Goal: Ask a question

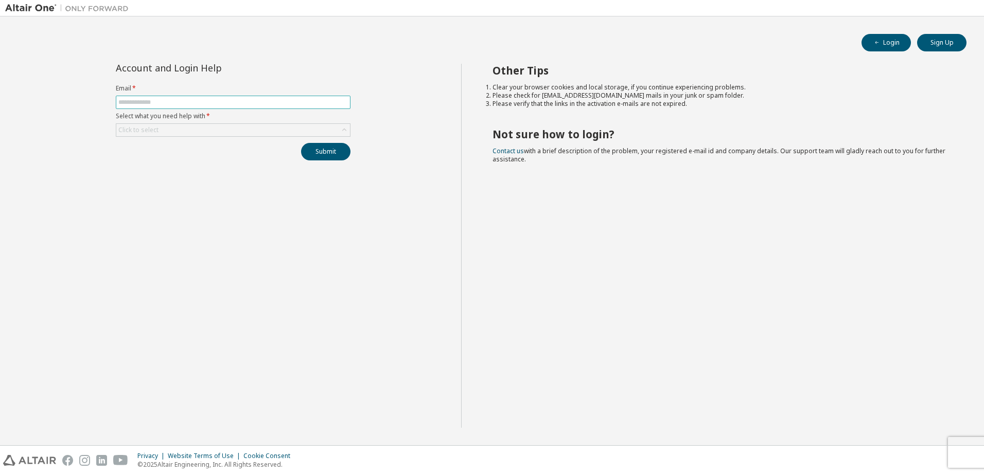
click at [164, 97] on span at bounding box center [233, 102] width 235 height 13
click at [158, 101] on input "text" at bounding box center [232, 102] width 229 height 8
type input "**********"
click at [229, 135] on div "Click to select" at bounding box center [233, 130] width 234 height 12
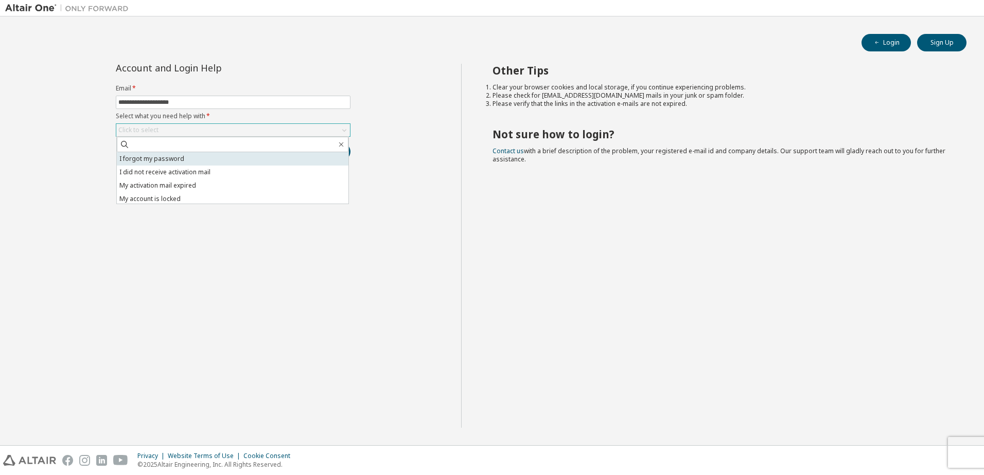
click at [228, 160] on li "I forgot my password" at bounding box center [233, 158] width 232 height 13
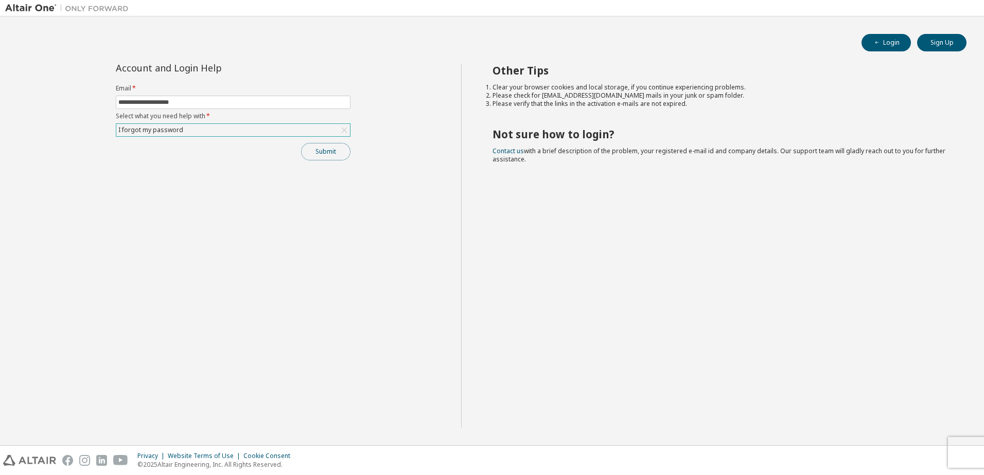
click at [327, 156] on button "Submit" at bounding box center [325, 151] width 49 height 17
click at [964, 450] on button "button" at bounding box center [962, 448] width 6 height 9
click at [202, 129] on div "I forgot my password" at bounding box center [233, 130] width 234 height 12
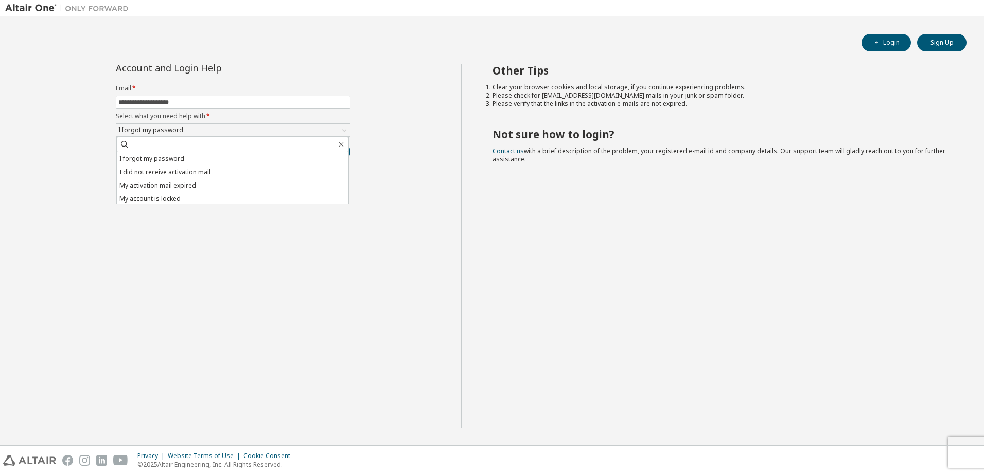
drag, startPoint x: 188, startPoint y: 199, endPoint x: 195, endPoint y: 198, distance: 6.8
click at [188, 198] on li "My account is locked" at bounding box center [233, 198] width 232 height 13
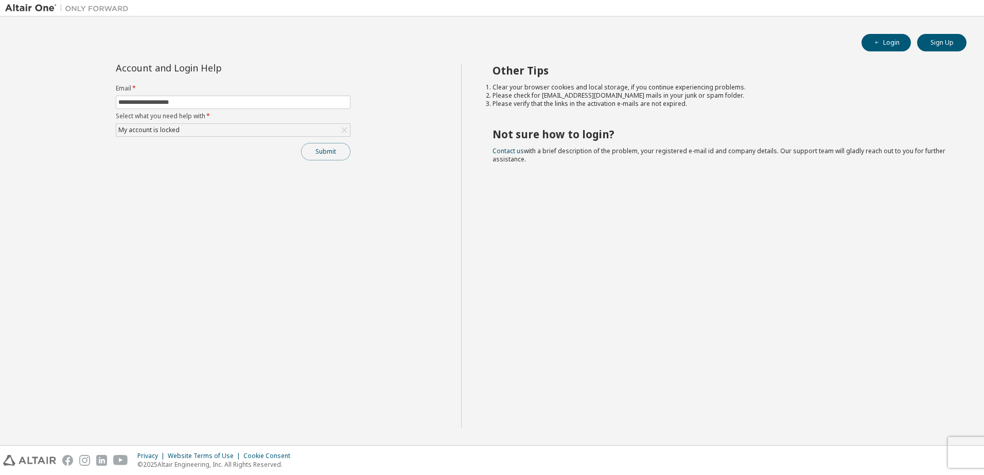
click at [322, 157] on button "Submit" at bounding box center [325, 151] width 49 height 17
click at [261, 131] on div "Click to select" at bounding box center [233, 130] width 234 height 12
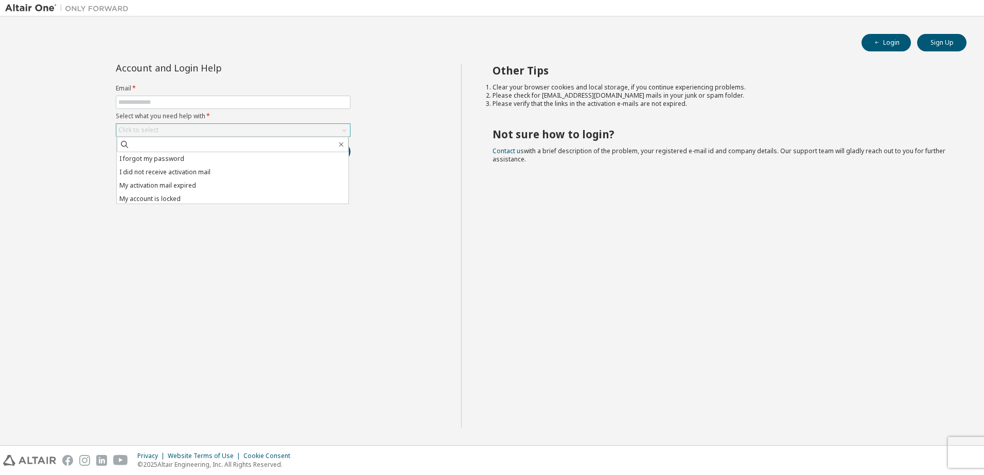
click at [261, 131] on div "Click to select" at bounding box center [233, 130] width 234 height 12
